Goal: Task Accomplishment & Management: Complete application form

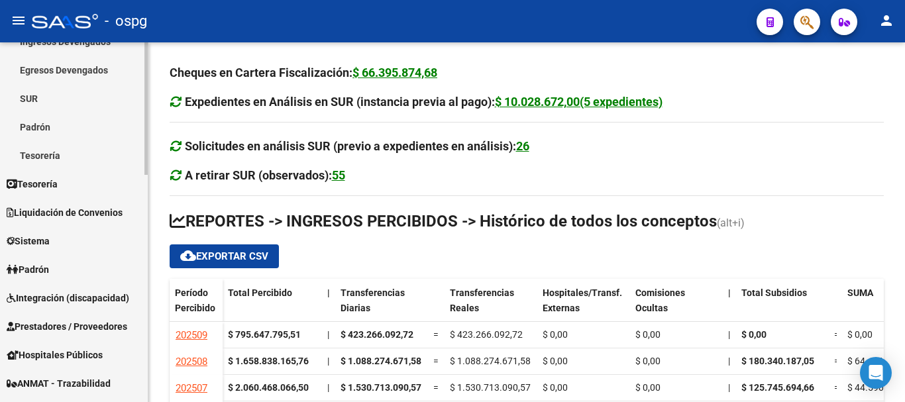
scroll to position [285, 0]
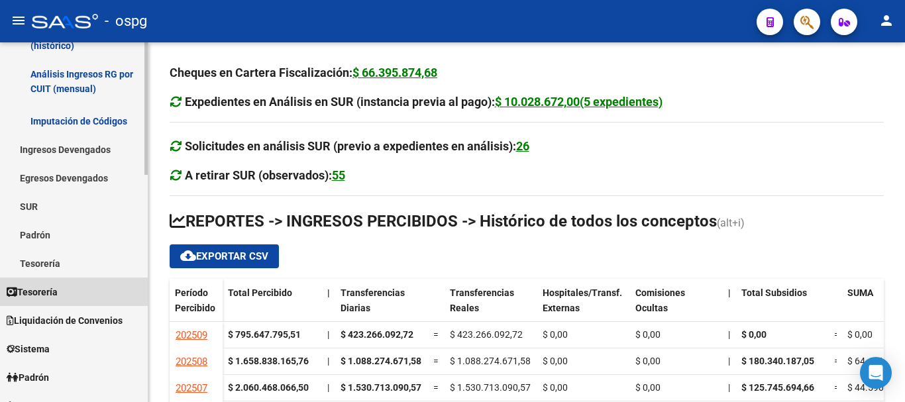
click at [51, 295] on span "Tesorería" at bounding box center [32, 292] width 51 height 15
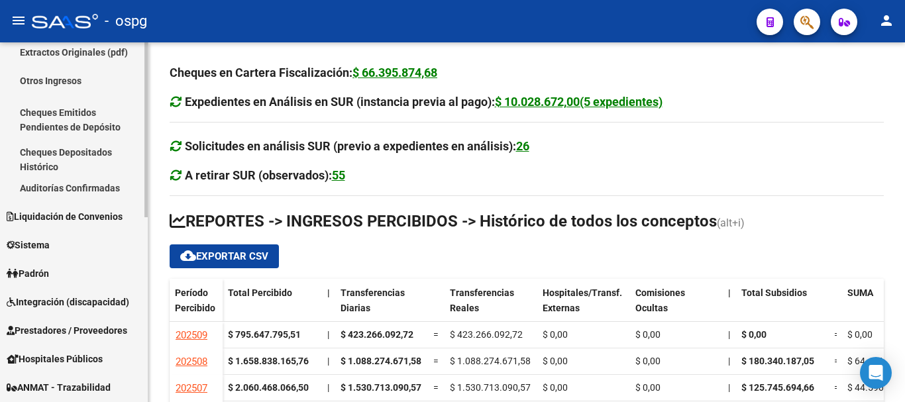
scroll to position [86, 0]
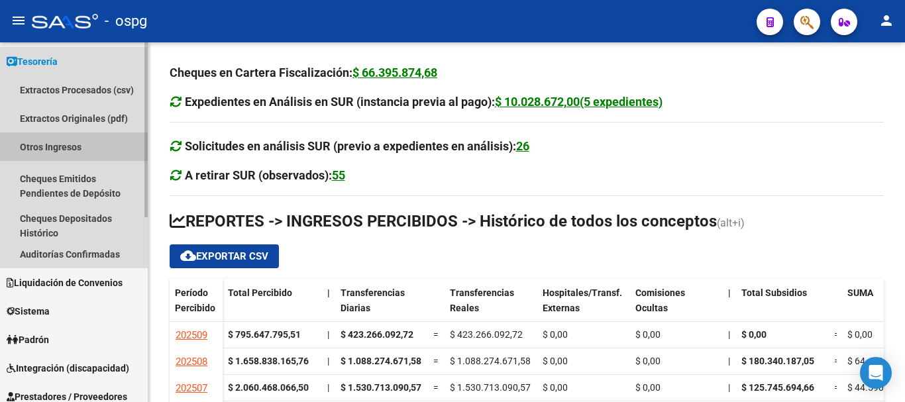
click at [62, 140] on link "Otros Ingresos" at bounding box center [74, 147] width 148 height 28
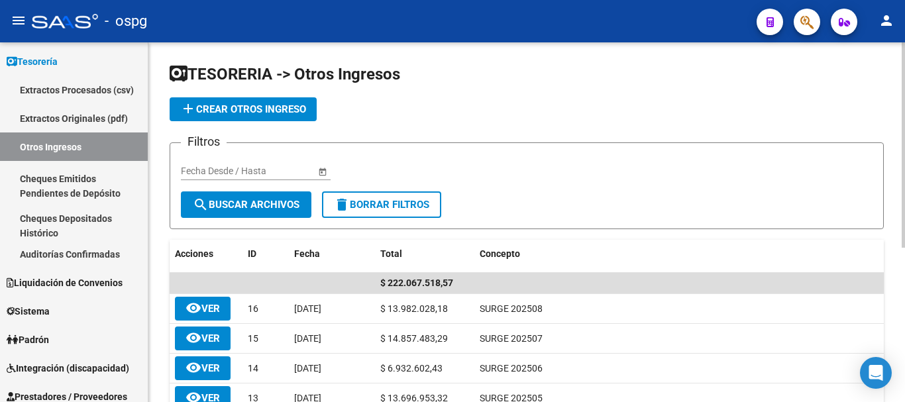
click at [254, 111] on span "add Crear Otros Ingreso" at bounding box center [243, 109] width 126 height 12
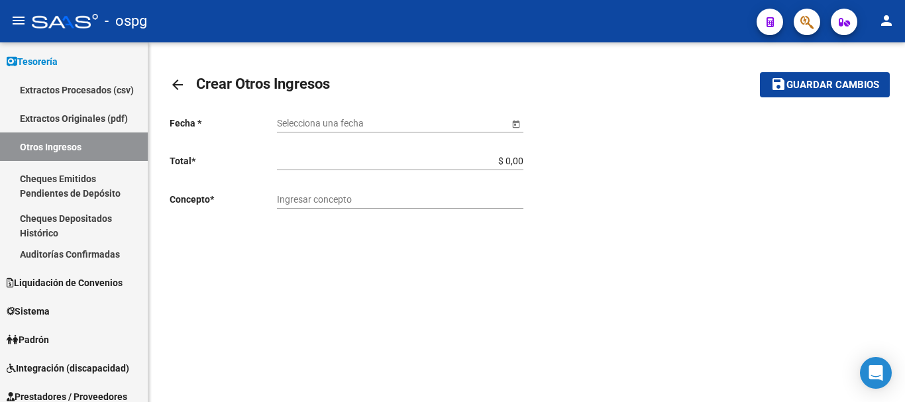
click at [521, 126] on span "Open calendar" at bounding box center [516, 124] width 32 height 32
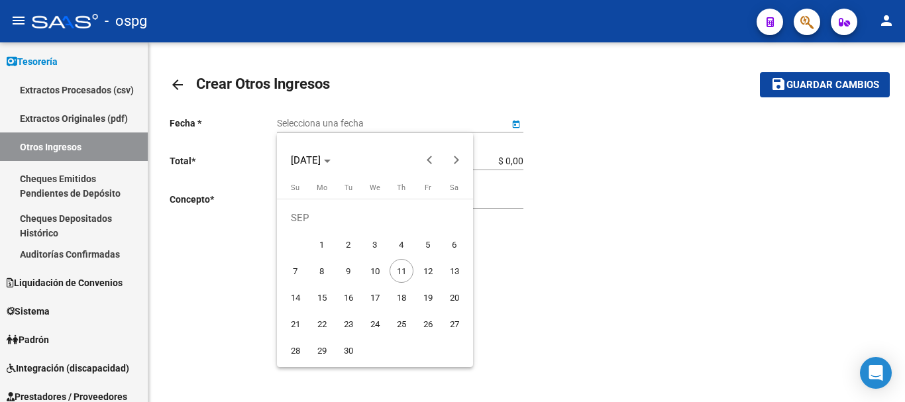
click at [433, 266] on span "12" at bounding box center [428, 271] width 24 height 24
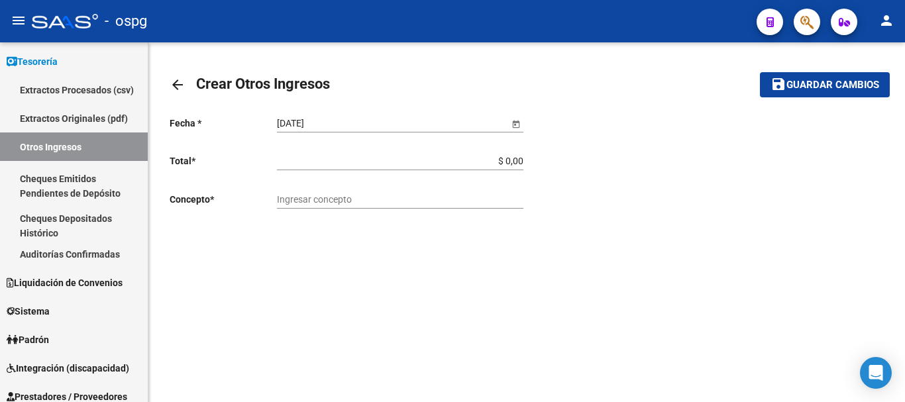
click at [520, 123] on span "Open calendar" at bounding box center [516, 124] width 32 height 32
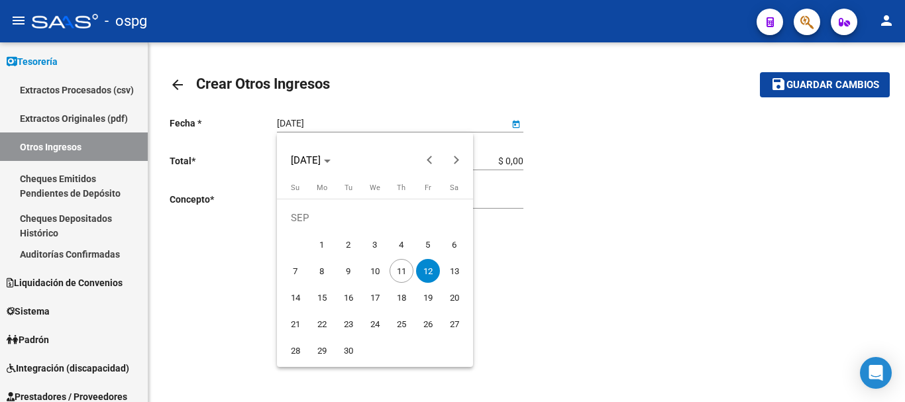
click at [404, 274] on span "11" at bounding box center [402, 271] width 24 height 24
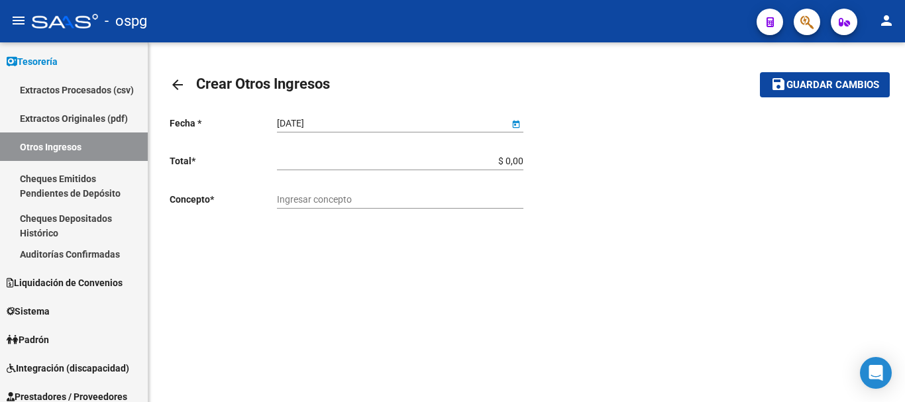
type input "[DATE]"
click at [386, 199] on input "Ingresar concepto" at bounding box center [400, 199] width 246 height 11
type input "SURGE 202509"
drag, startPoint x: 461, startPoint y: 152, endPoint x: 532, endPoint y: 156, distance: 71.7
click at [532, 156] on div "Fecha * [DATE] Selecciona una fecha Total * $ 0,00 Ingresar total Concepto * SU…" at bounding box center [527, 163] width 714 height 114
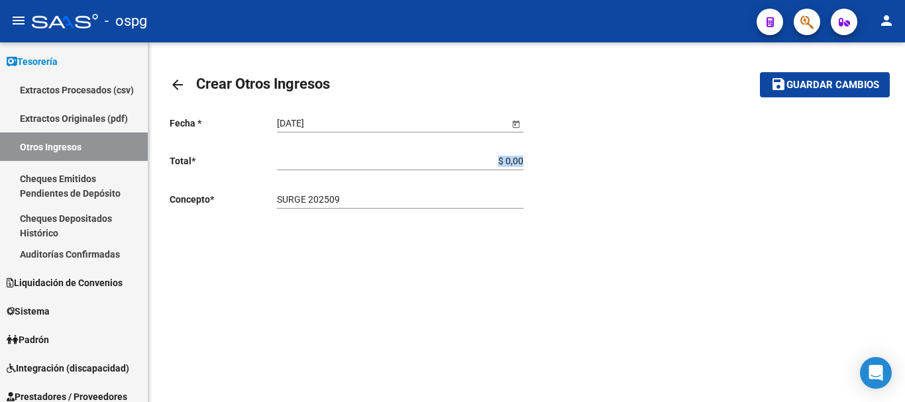
click at [507, 162] on input "$ 0,00" at bounding box center [400, 161] width 246 height 11
drag, startPoint x: 533, startPoint y: 162, endPoint x: 501, endPoint y: 140, distance: 38.2
click at [532, 161] on div "Fecha * [DATE] Selecciona una fecha Total * $ 161.911.980,00 Ingresar total Con…" at bounding box center [527, 163] width 714 height 114
click at [525, 160] on div "Fecha * [DATE] Selecciona una fecha Total * $ 161.911.980,00 Ingresar total Con…" at bounding box center [348, 163] width 357 height 114
drag, startPoint x: 458, startPoint y: 160, endPoint x: 572, endPoint y: 159, distance: 114.0
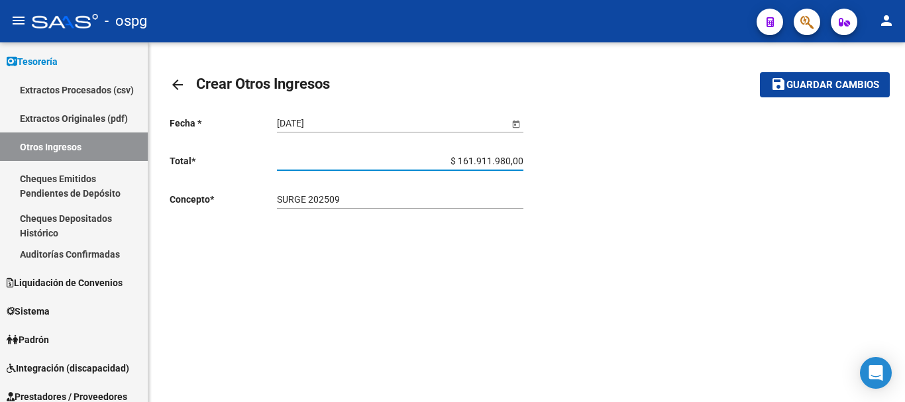
click at [570, 158] on div "Fecha * [DATE] Selecciona una fecha Total * $ 161.911.980,00 Ingresar total Con…" at bounding box center [527, 163] width 714 height 114
type input "$ 16.191.198,00"
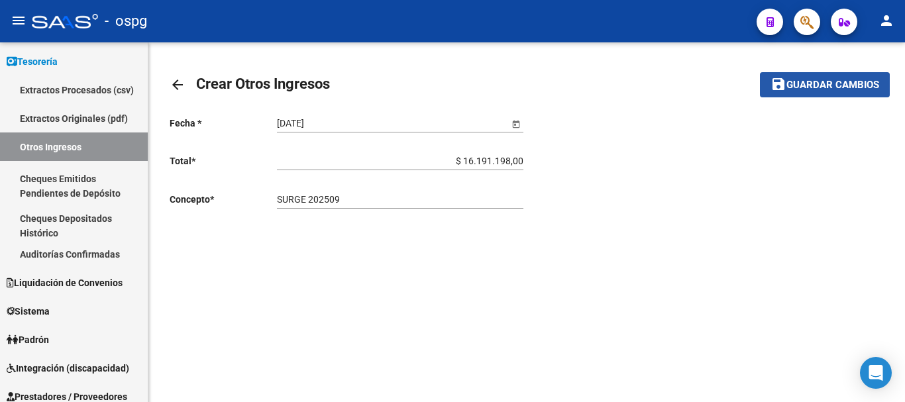
click at [803, 89] on span "Guardar cambios" at bounding box center [833, 86] width 93 height 12
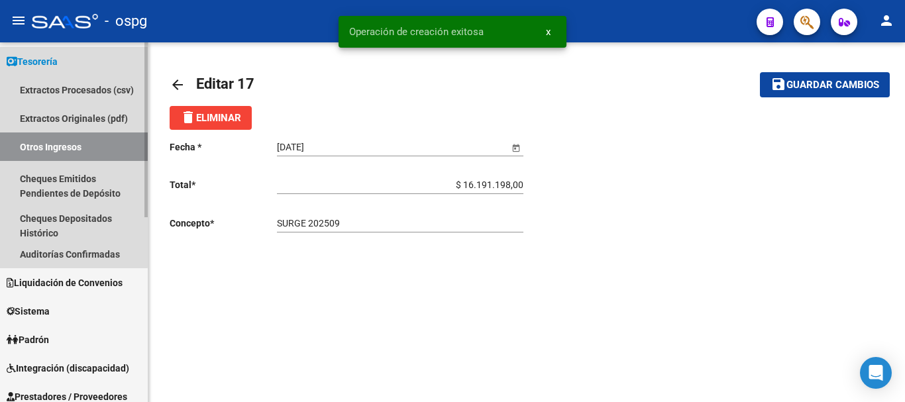
click at [66, 152] on link "Otros Ingresos" at bounding box center [74, 147] width 148 height 28
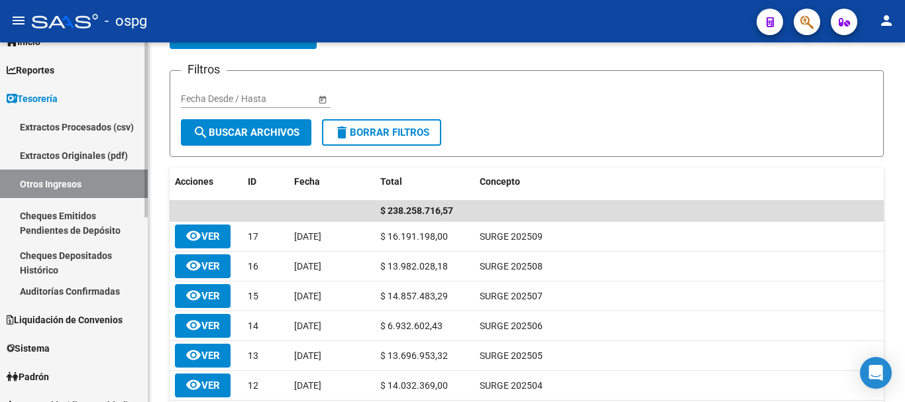
scroll to position [20, 0]
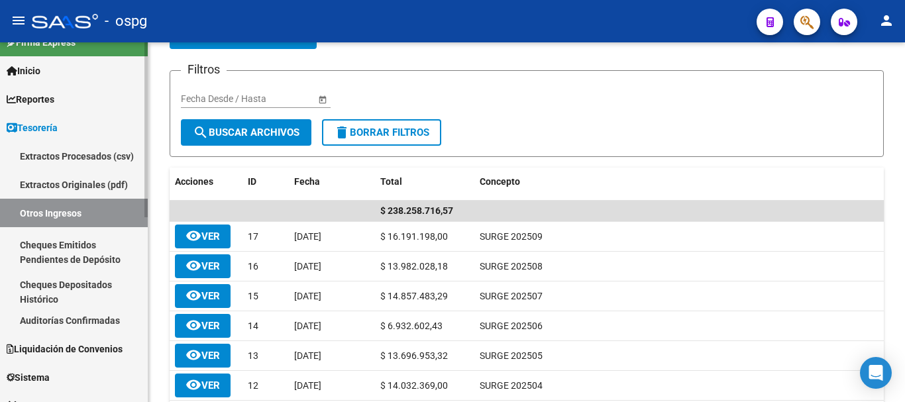
click at [38, 102] on span "Reportes" at bounding box center [31, 99] width 48 height 15
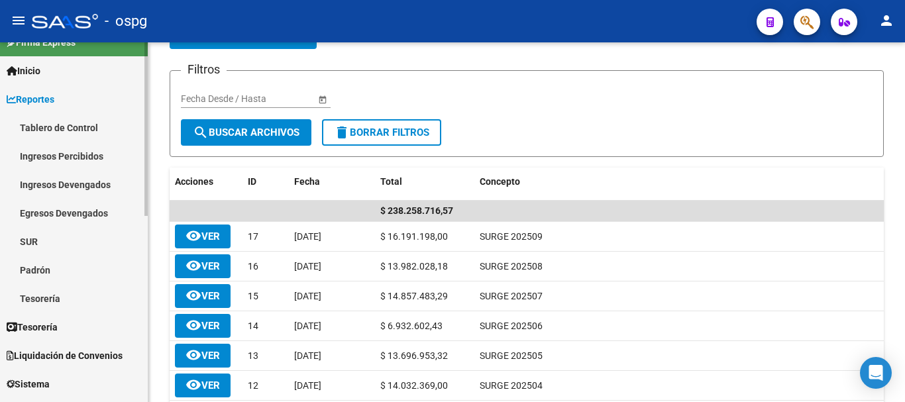
click at [87, 152] on link "Ingresos Percibidos" at bounding box center [74, 156] width 148 height 28
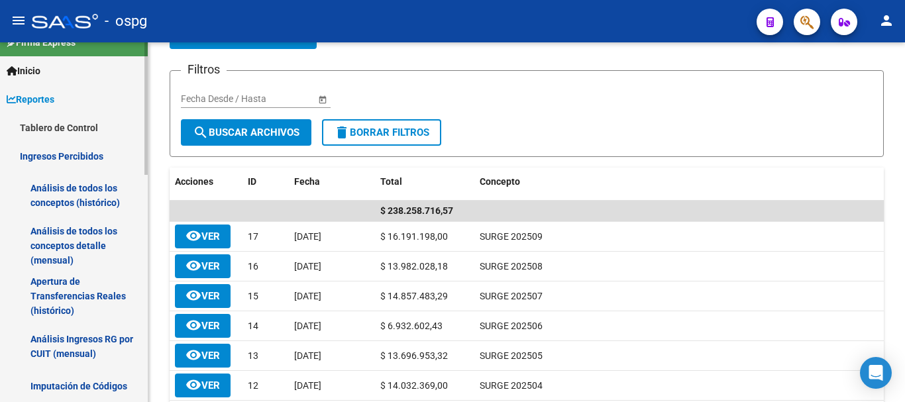
click at [103, 196] on link "Análisis de todos los conceptos (histórico)" at bounding box center [74, 195] width 148 height 50
